Goal: Obtain resource: Download file/media

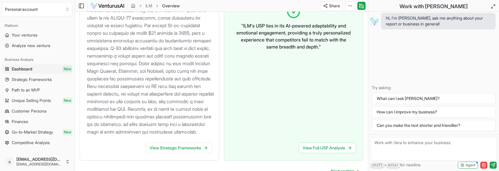
scroll to position [705, 0]
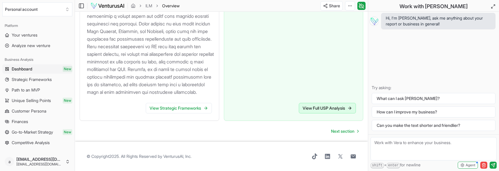
click at [320, 111] on link "View Full USP Analysis" at bounding box center [327, 108] width 57 height 11
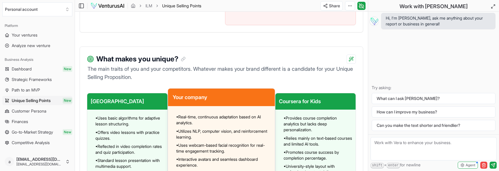
scroll to position [585, 0]
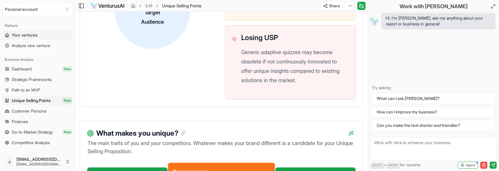
scroll to position [310, 0]
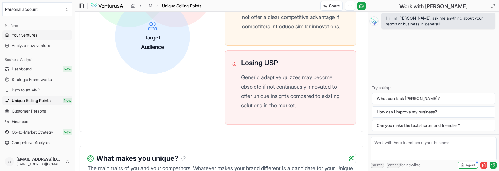
click at [34, 33] on span "Your ventures" at bounding box center [25, 35] width 26 height 6
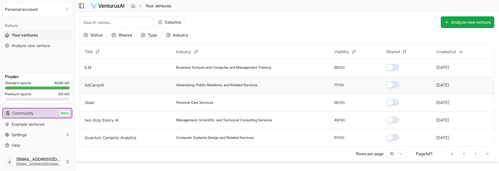
click at [105, 88] on td "AdCampAI" at bounding box center [126, 85] width 92 height 18
click at [211, 88] on td "Advertising, Public Relations, and Related Services" at bounding box center [250, 85] width 158 height 18
click at [203, 93] on td "Advertising, Public Relations, and Related Services" at bounding box center [250, 85] width 158 height 18
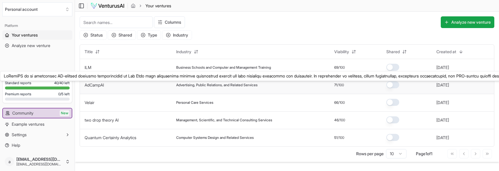
click at [97, 85] on link "AdCampAI" at bounding box center [94, 84] width 19 height 5
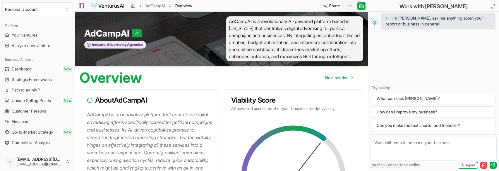
click at [348, 6] on html "We value your privacy We use cookies to enhance your browsing experience, serve…" at bounding box center [249, 85] width 499 height 171
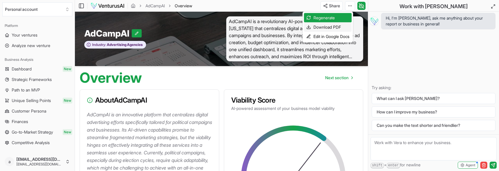
click at [331, 24] on div "Download PDF" at bounding box center [328, 27] width 48 height 9
